Goal: Information Seeking & Learning: Find contact information

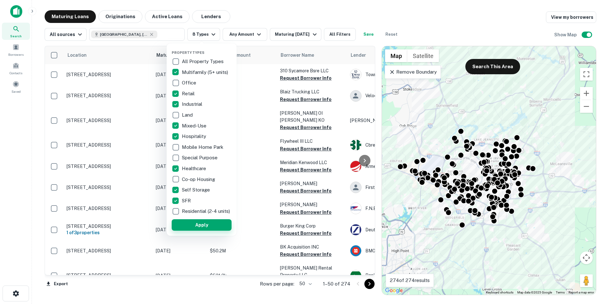
click at [212, 228] on button "Apply" at bounding box center [202, 224] width 60 height 11
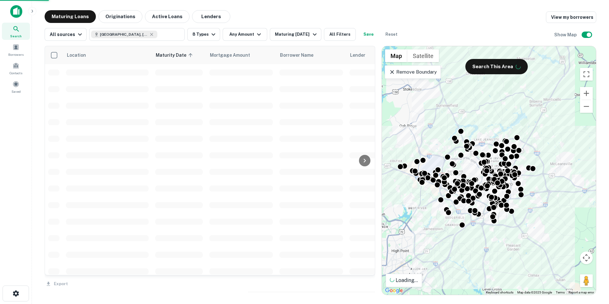
click at [253, 31] on div "Property Types All Property Types Multifamily (5+ units) Office Retail Industri…" at bounding box center [304, 152] width 609 height 304
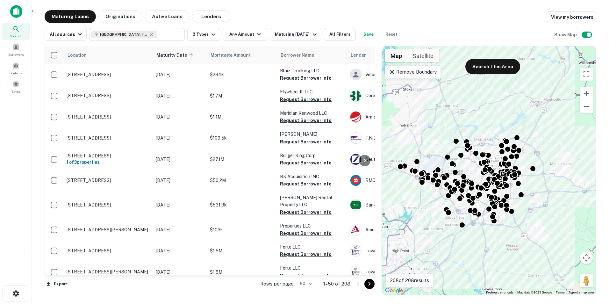
click at [256, 34] on icon "button" at bounding box center [259, 35] width 8 height 8
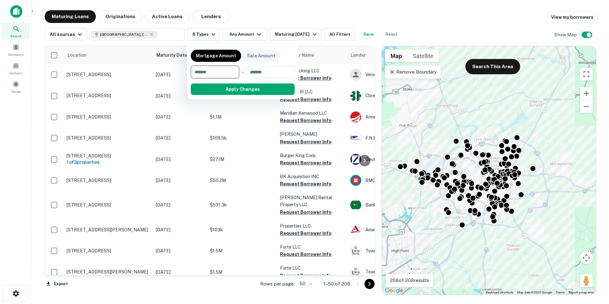
click at [222, 70] on input "number" at bounding box center [213, 72] width 44 height 13
type input "********"
click at [263, 69] on input "number" at bounding box center [270, 72] width 40 height 13
type input "*********"
click at [272, 89] on button "Apply Changes" at bounding box center [254, 88] width 81 height 11
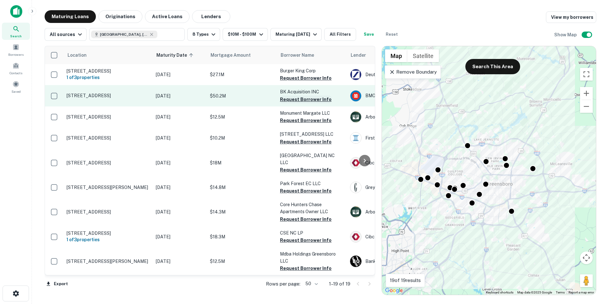
click at [305, 103] on button "Request Borrower Info" at bounding box center [306, 100] width 52 height 8
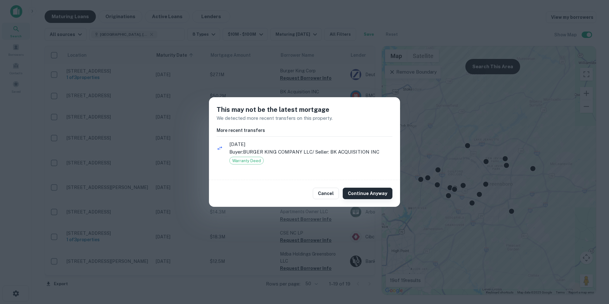
click at [367, 191] on button "Continue Anyway" at bounding box center [368, 193] width 50 height 11
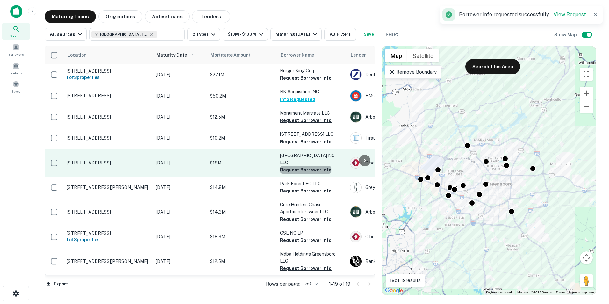
click at [305, 167] on button "Request Borrower Info" at bounding box center [306, 170] width 52 height 8
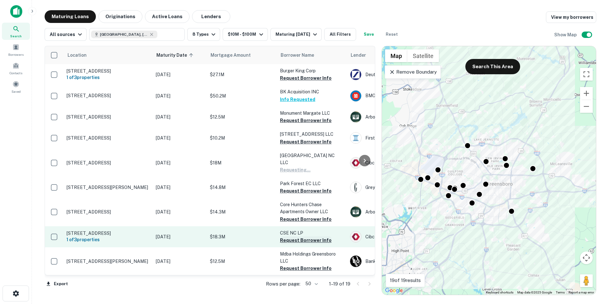
click at [311, 239] on button "Request Borrower Info" at bounding box center [306, 240] width 52 height 8
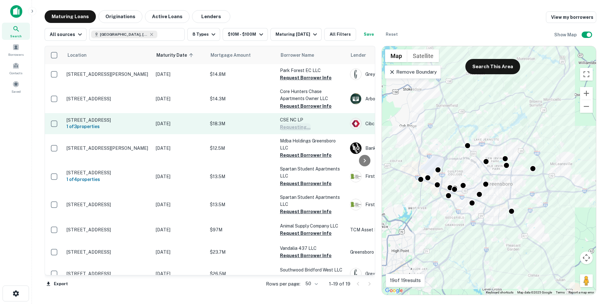
scroll to position [127, 0]
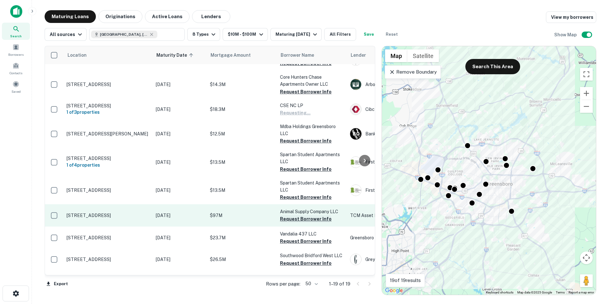
click at [307, 221] on button "Request Borrower Info" at bounding box center [306, 219] width 52 height 8
click at [307, 221] on td "Animal Supply Company LLC Request Borrower Info" at bounding box center [312, 215] width 70 height 22
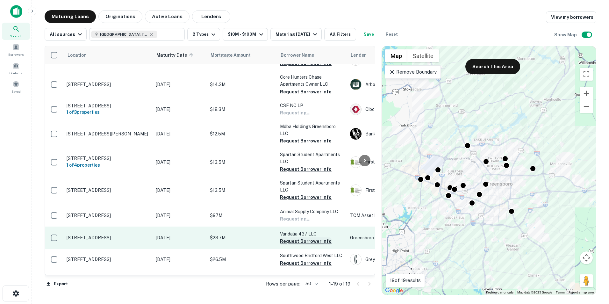
click at [307, 241] on button "Request Borrower Info" at bounding box center [306, 241] width 52 height 8
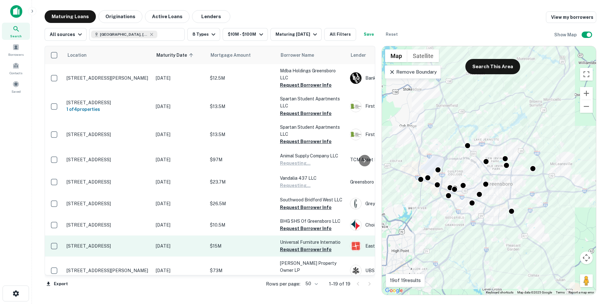
scroll to position [191, 0]
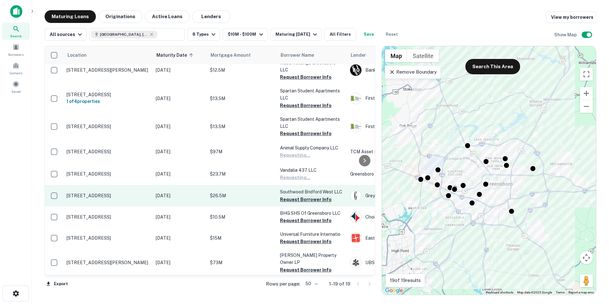
click at [306, 199] on button "Request Borrower Info" at bounding box center [306, 200] width 52 height 8
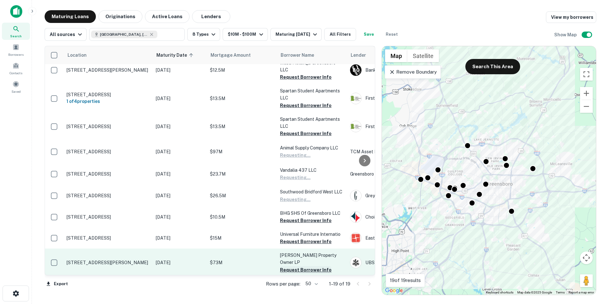
click at [294, 266] on button "Request Borrower Info" at bounding box center [306, 270] width 52 height 8
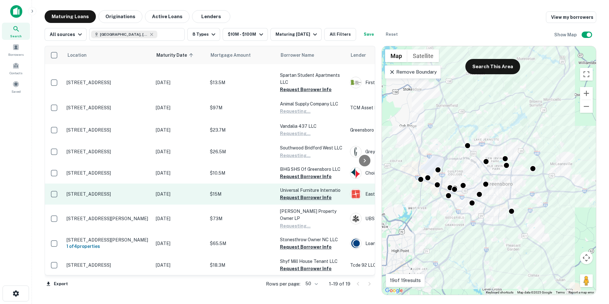
scroll to position [239, 0]
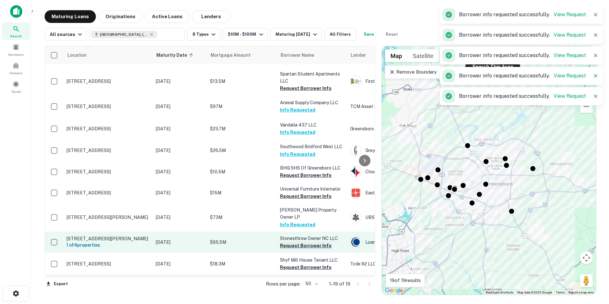
click at [315, 242] on button "Request Borrower Info" at bounding box center [306, 246] width 52 height 8
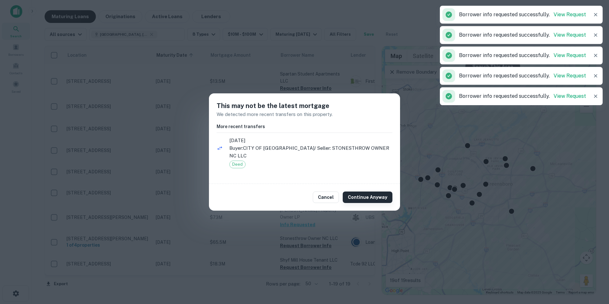
click at [371, 194] on button "Continue Anyway" at bounding box center [368, 197] width 50 height 11
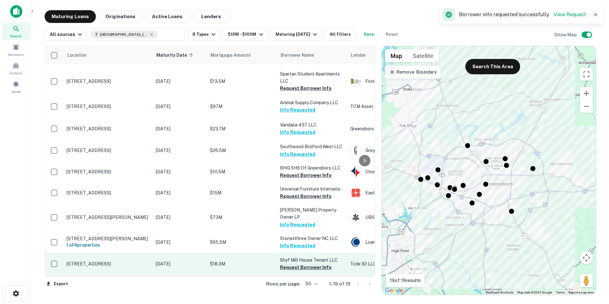
click at [315, 264] on button "Request Borrower Info" at bounding box center [306, 268] width 52 height 8
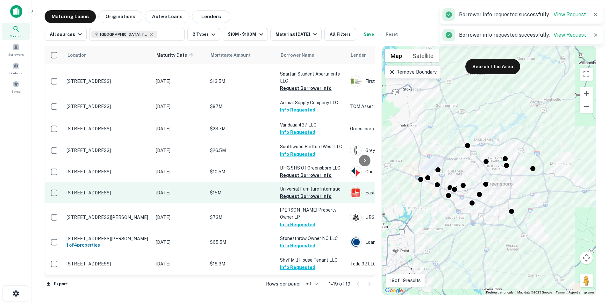
click at [307, 193] on button "Request Borrower Info" at bounding box center [306, 196] width 52 height 8
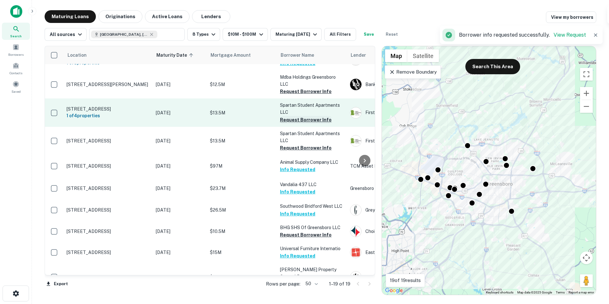
scroll to position [175, 0]
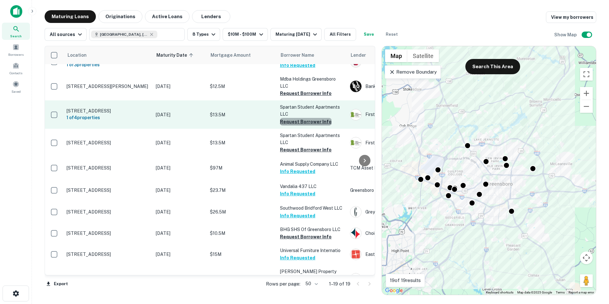
click at [310, 122] on button "Request Borrower Info" at bounding box center [306, 122] width 52 height 8
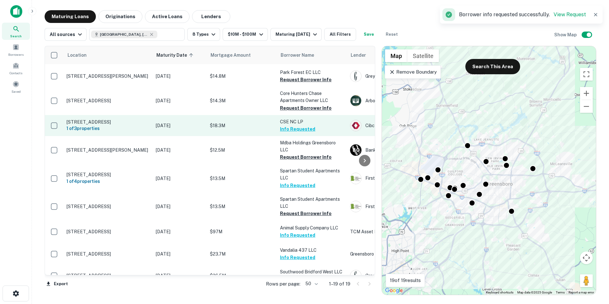
scroll to position [79, 0]
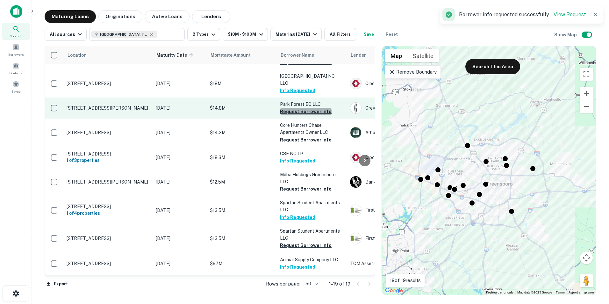
click at [309, 108] on button "Request Borrower Info" at bounding box center [306, 112] width 52 height 8
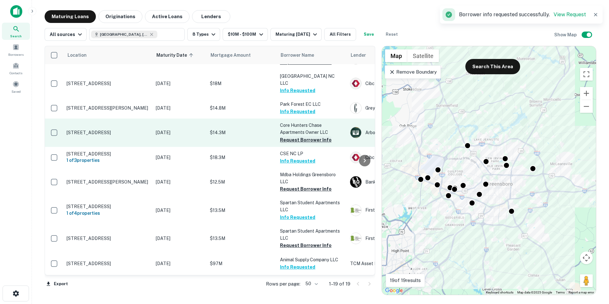
click at [310, 136] on button "Request Borrower Info" at bounding box center [306, 140] width 52 height 8
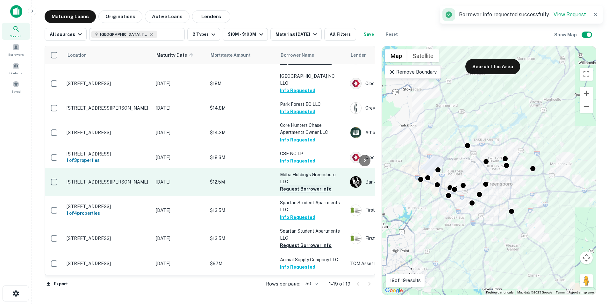
click at [307, 190] on button "Request Borrower Info" at bounding box center [306, 189] width 52 height 8
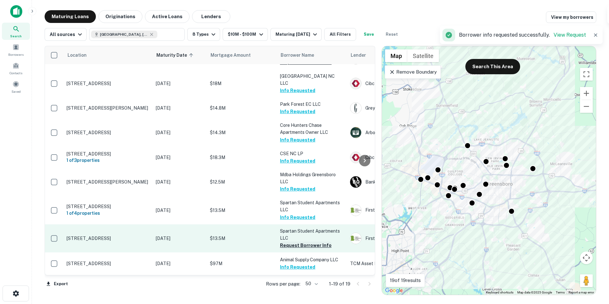
click at [308, 245] on button "Request Borrower Info" at bounding box center [306, 246] width 52 height 8
click at [300, 244] on button "Info Requested" at bounding box center [297, 246] width 35 height 8
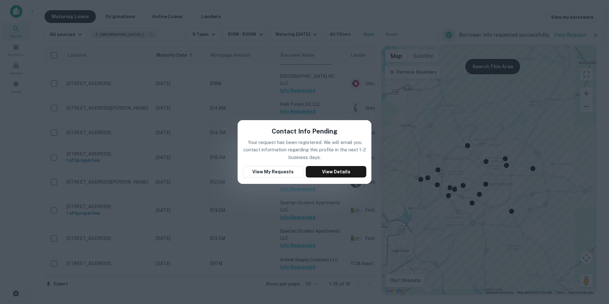
click at [344, 107] on div "Contact Info Pending Your request has been registered. We will email you contac…" at bounding box center [304, 152] width 609 height 304
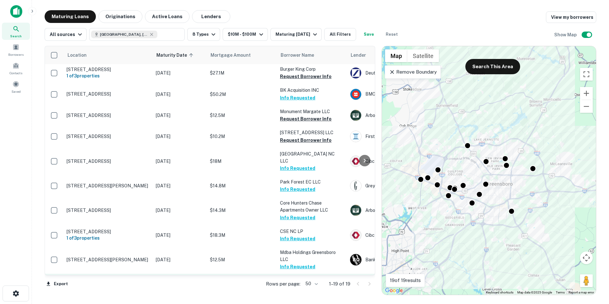
scroll to position [0, 0]
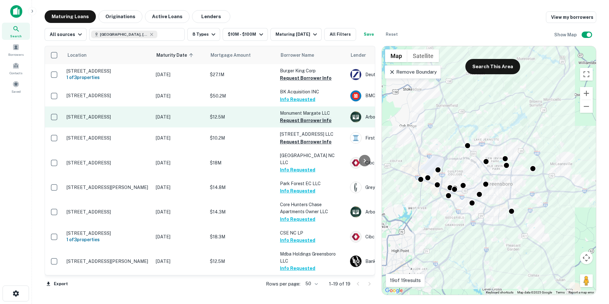
click at [304, 123] on button "Request Borrower Info" at bounding box center [306, 121] width 52 height 8
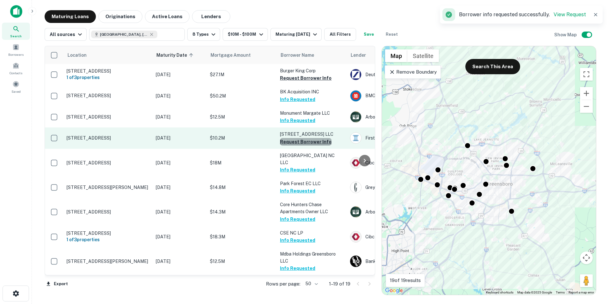
click at [309, 143] on button "Request Borrower Info" at bounding box center [306, 142] width 52 height 8
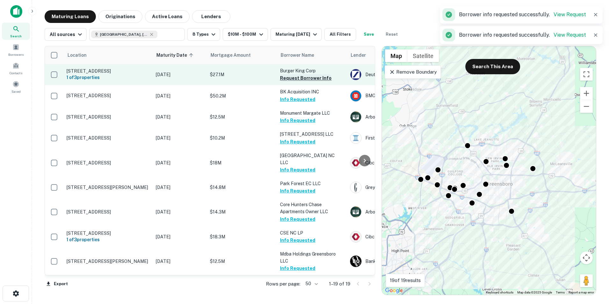
click at [300, 82] on button "Request Borrower Info" at bounding box center [306, 78] width 52 height 8
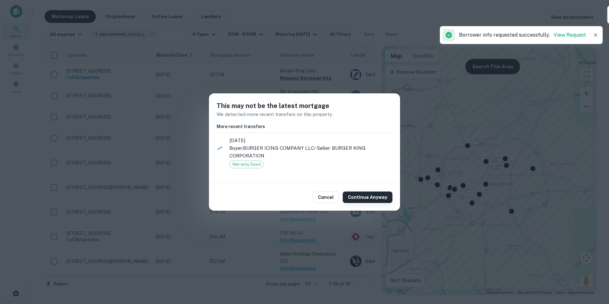
click at [364, 196] on button "Continue Anyway" at bounding box center [368, 197] width 50 height 11
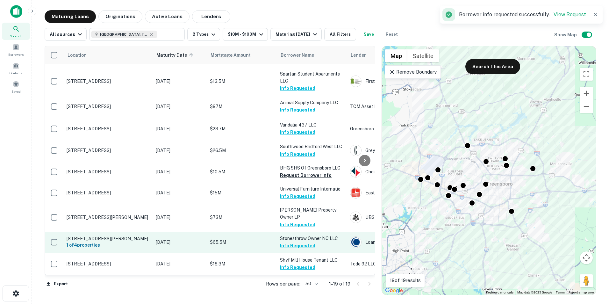
scroll to position [239, 0]
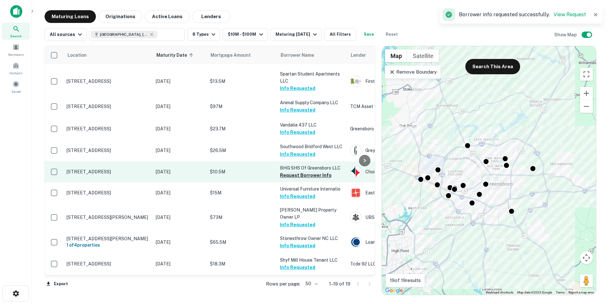
click at [317, 171] on button "Request Borrower Info" at bounding box center [306, 175] width 52 height 8
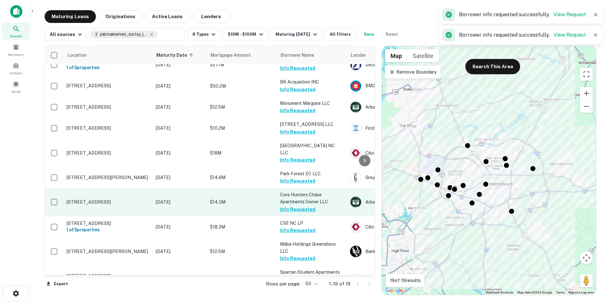
scroll to position [0, 0]
